Goal: Transaction & Acquisition: Purchase product/service

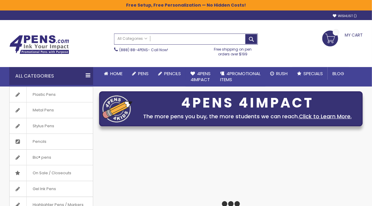
click at [179, 40] on input "Search" at bounding box center [186, 39] width 143 height 10
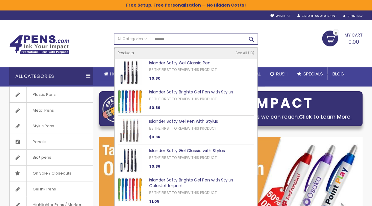
click at [249, 38] on button "Search" at bounding box center [251, 39] width 12 height 10
type input "********"
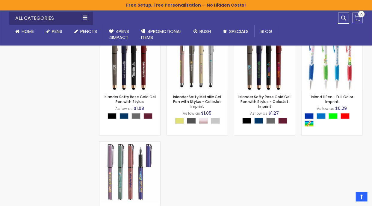
scroll to position [430, 0]
